Goal: Check status

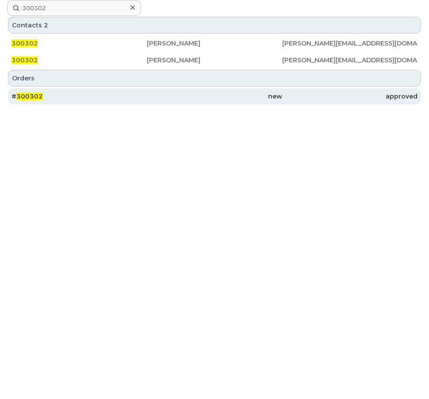
type input "300302"
click at [38, 96] on span "300302" at bounding box center [29, 96] width 27 height 8
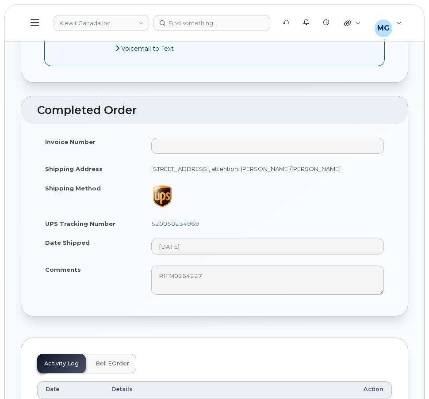
scroll to position [707, 0]
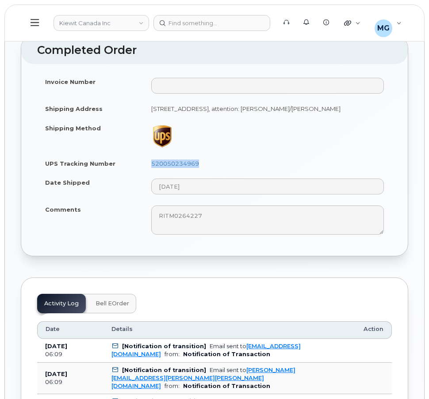
drag, startPoint x: 201, startPoint y: 164, endPoint x: 150, endPoint y: 164, distance: 50.4
click at [150, 164] on td "520050234969" at bounding box center [267, 163] width 248 height 19
copy link "520050234969"
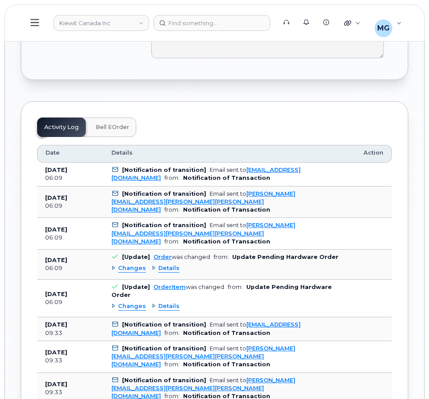
scroll to position [884, 0]
